Goal: Task Accomplishment & Management: Manage account settings

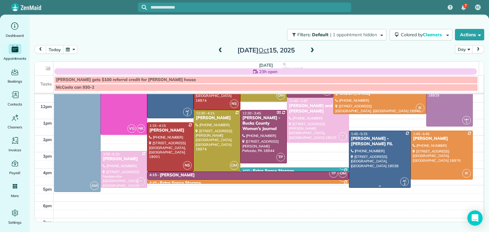
scroll to position [75, 0]
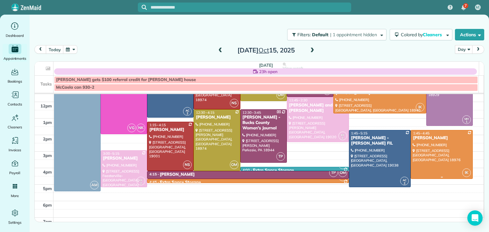
click at [425, 141] on div at bounding box center [441, 154] width 61 height 49
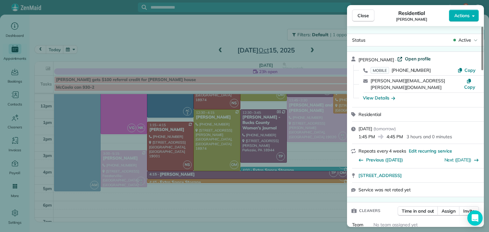
click at [405, 60] on span "Open profile" at bounding box center [418, 59] width 26 height 6
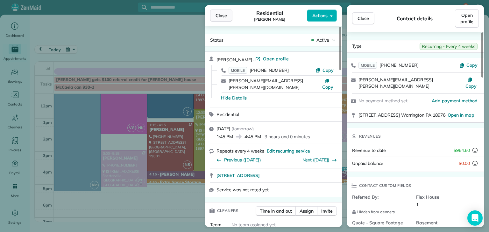
click at [212, 18] on button "Close" at bounding box center [221, 16] width 22 height 12
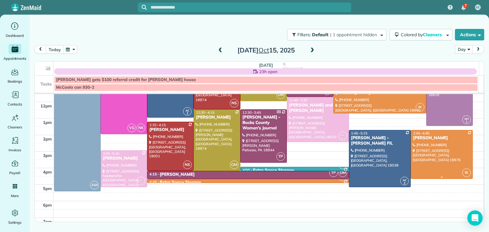
click at [439, 159] on div at bounding box center [441, 154] width 61 height 49
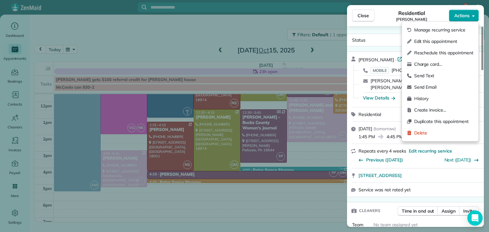
click at [467, 17] on span "Actions" at bounding box center [461, 15] width 15 height 6
click at [445, 43] on span "Edit this appointment" at bounding box center [443, 41] width 59 height 6
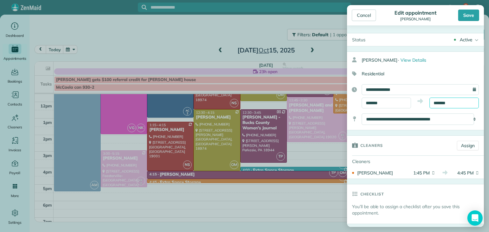
click at [449, 101] on input "*******" at bounding box center [453, 103] width 49 height 11
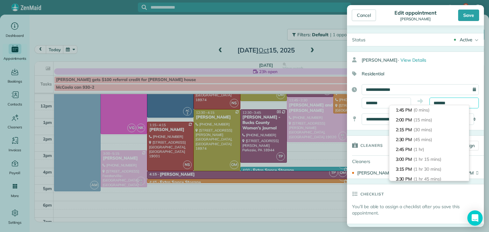
scroll to position [108, 0]
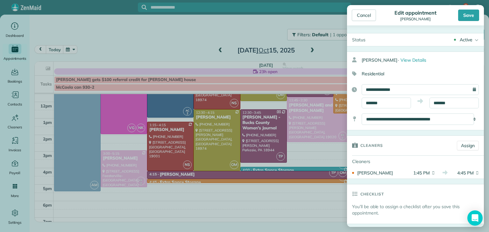
click at [442, 82] on div "**********" at bounding box center [415, 91] width 137 height 79
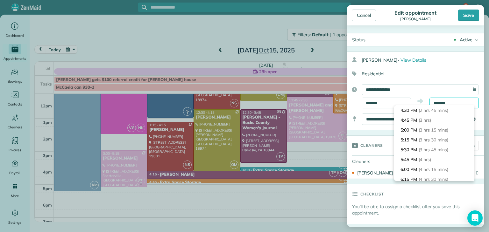
click at [451, 102] on input "*******" at bounding box center [453, 103] width 49 height 11
type input "*"
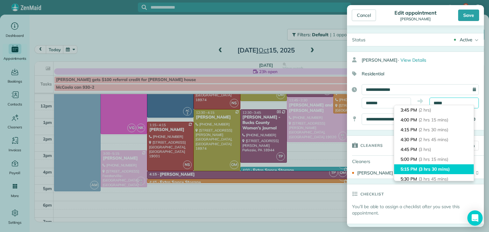
type input "*******"
click at [450, 168] on span "(3 hrs 30 mins)" at bounding box center [433, 169] width 31 height 6
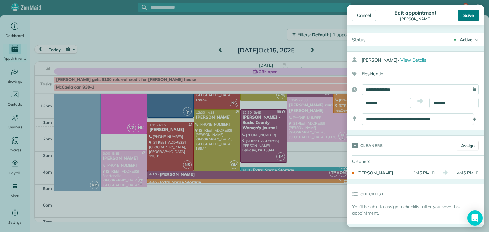
click at [470, 19] on div "Save" at bounding box center [468, 15] width 21 height 11
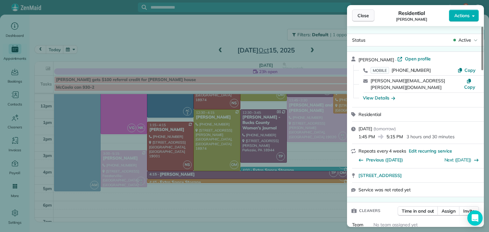
click at [368, 13] on span "Close" at bounding box center [362, 15] width 11 height 6
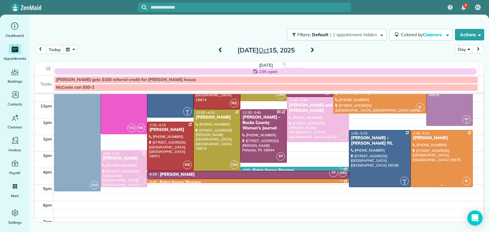
click at [439, 158] on div at bounding box center [441, 158] width 61 height 57
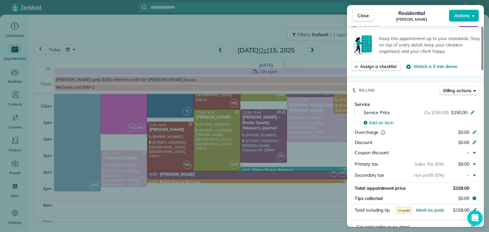
scroll to position [270, 0]
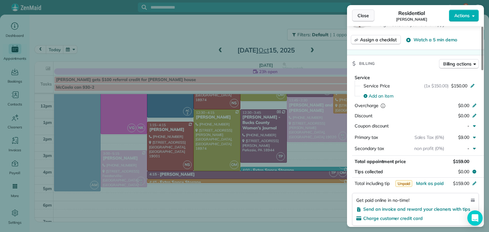
click at [365, 14] on span "Close" at bounding box center [362, 15] width 11 height 6
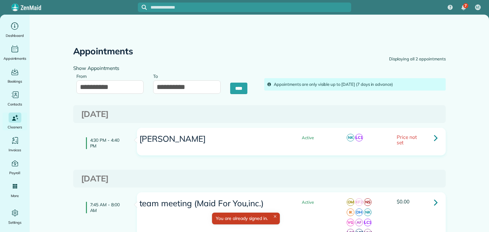
type input "**********"
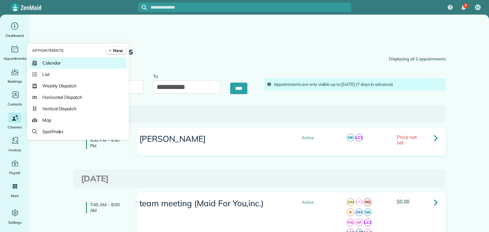
click at [53, 64] on span "Calendar" at bounding box center [51, 63] width 18 height 6
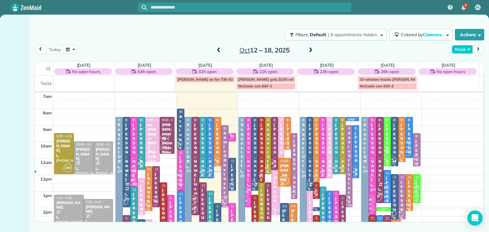
click at [461, 49] on button "Week" at bounding box center [462, 49] width 21 height 9
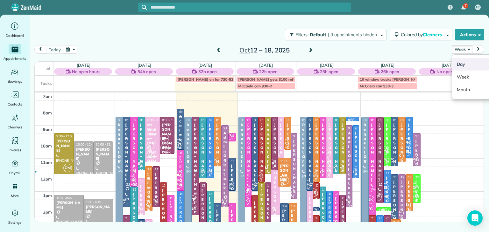
click at [466, 64] on link "Day" at bounding box center [477, 64] width 50 height 13
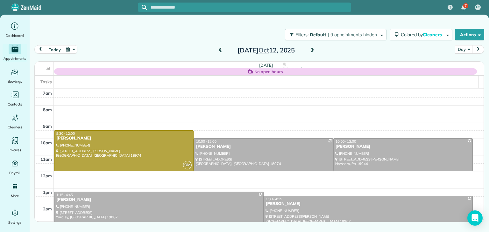
click at [313, 51] on span at bounding box center [312, 51] width 7 height 6
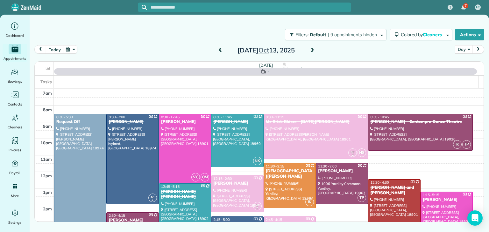
click at [313, 51] on span at bounding box center [312, 51] width 7 height 6
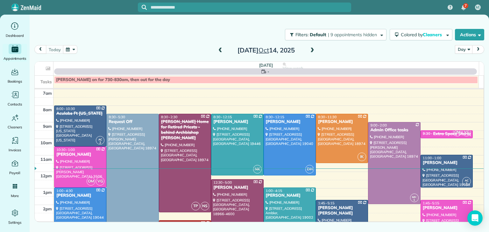
click at [313, 51] on span at bounding box center [312, 51] width 7 height 6
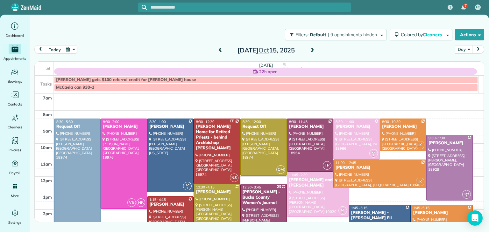
scroll to position [55, 0]
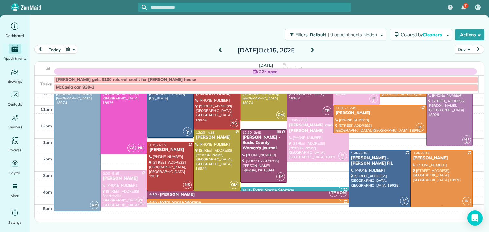
click at [433, 177] on div at bounding box center [441, 179] width 61 height 57
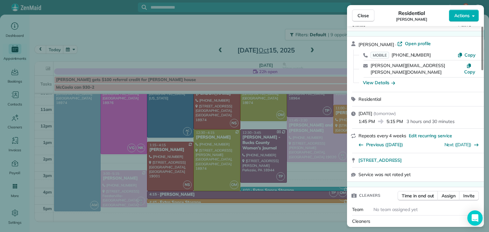
scroll to position [17, 0]
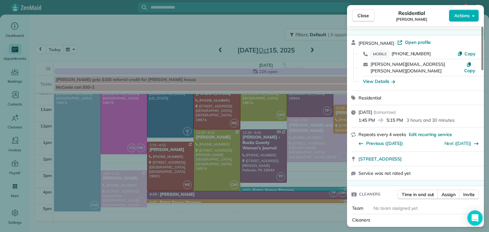
click at [205, 21] on div "Close Residential Jill Shurtleff Actions Status Active Jill Shurtleff · Open pr…" at bounding box center [244, 116] width 489 height 232
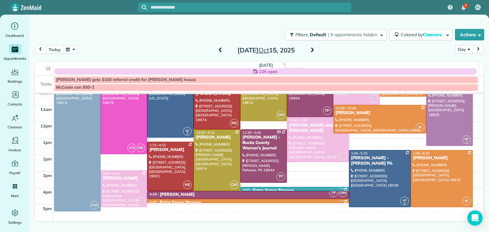
click at [221, 52] on span at bounding box center [220, 51] width 7 height 6
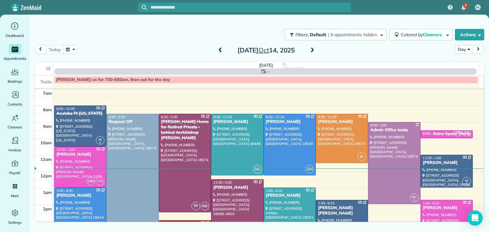
click at [221, 52] on span at bounding box center [220, 51] width 7 height 6
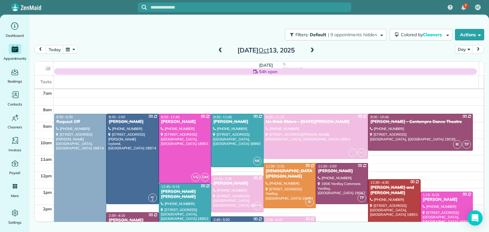
click at [221, 52] on span at bounding box center [220, 51] width 7 height 6
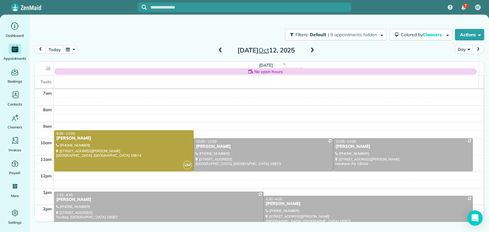
click at [221, 52] on span at bounding box center [220, 51] width 7 height 6
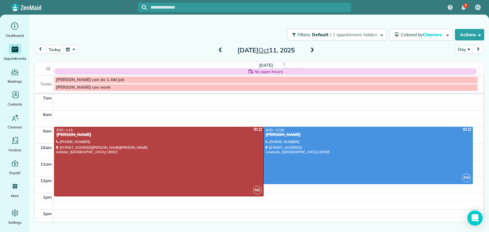
click at [221, 52] on span at bounding box center [220, 51] width 7 height 6
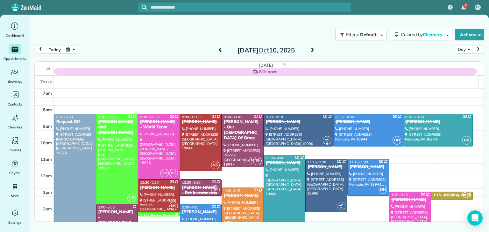
scroll to position [44, 0]
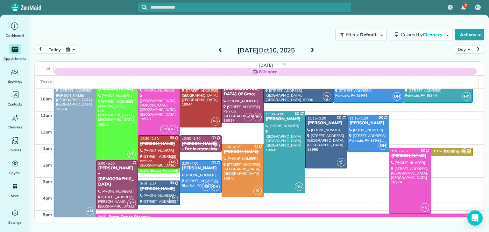
click at [174, 151] on div at bounding box center [158, 152] width 41 height 32
